Goal: Task Accomplishment & Management: Use online tool/utility

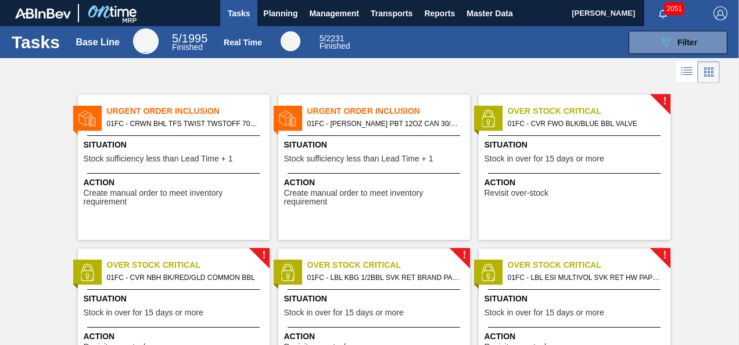
click at [239, 13] on span "Tasks" at bounding box center [239, 13] width 26 height 14
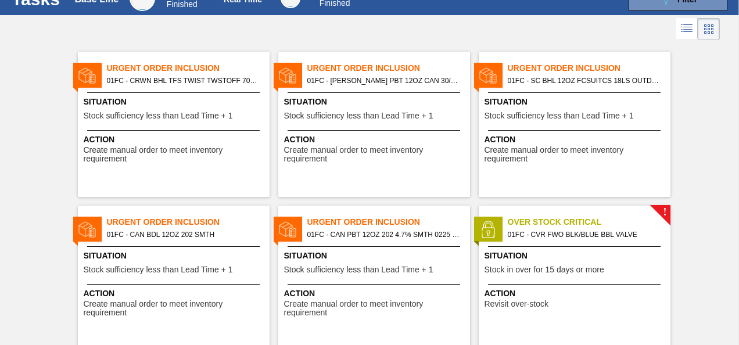
scroll to position [37, 0]
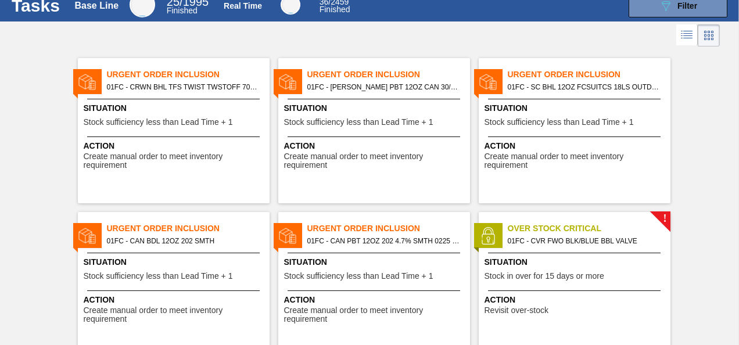
click at [199, 145] on span "Action" at bounding box center [175, 146] width 183 height 12
